Goal: Submit feedback/report problem

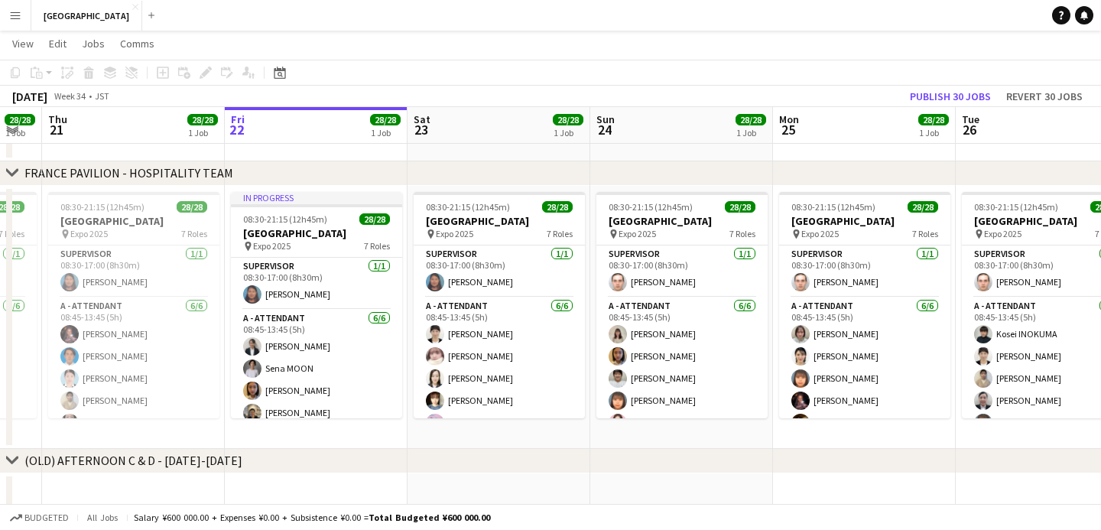
scroll to position [0, 479]
